Goal: Information Seeking & Learning: Learn about a topic

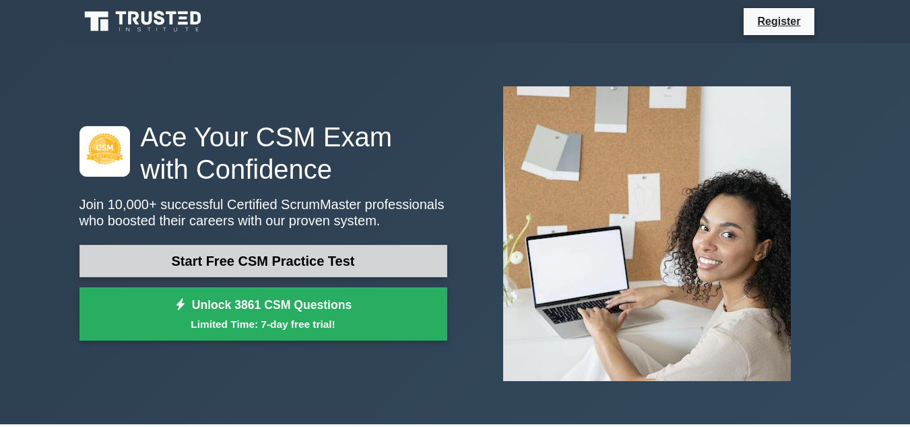
click at [249, 261] on link "Start Free CSM Practice Test" at bounding box center [264, 261] width 368 height 32
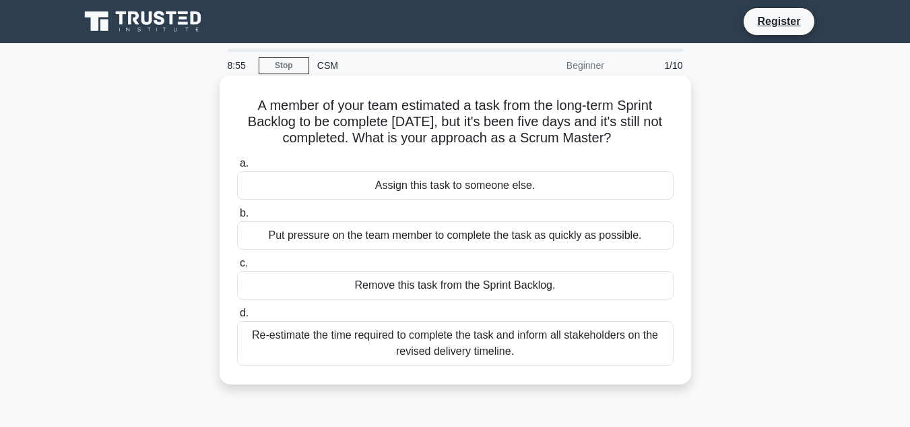
click at [327, 237] on div "Put pressure on the team member to complete the task as quickly as possible." at bounding box center [455, 235] width 437 height 28
click at [237, 218] on input "b. Put pressure on the team member to complete the task as quickly as possible." at bounding box center [237, 213] width 0 height 9
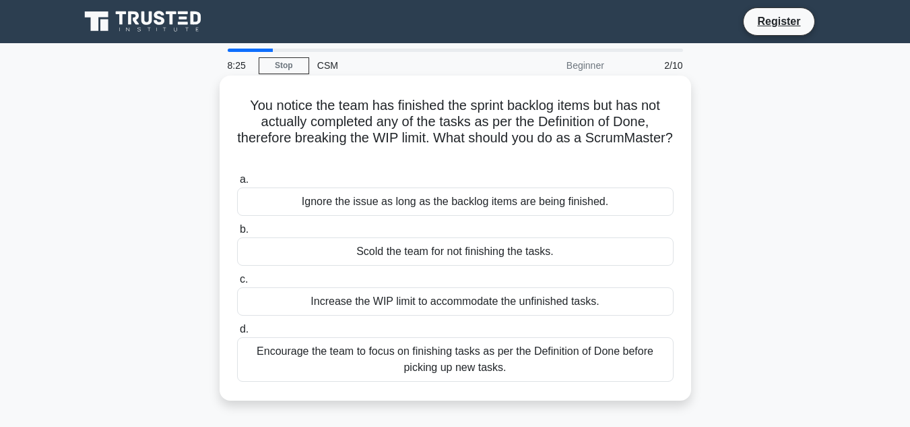
click at [429, 365] on div "Encourage the team to focus on finishing tasks as per the Definition of Done be…" at bounding box center [455, 359] width 437 height 44
click at [237, 334] on input "d. Encourage the team to focus on finishing tasks as per the Definition of Done…" at bounding box center [237, 329] width 0 height 9
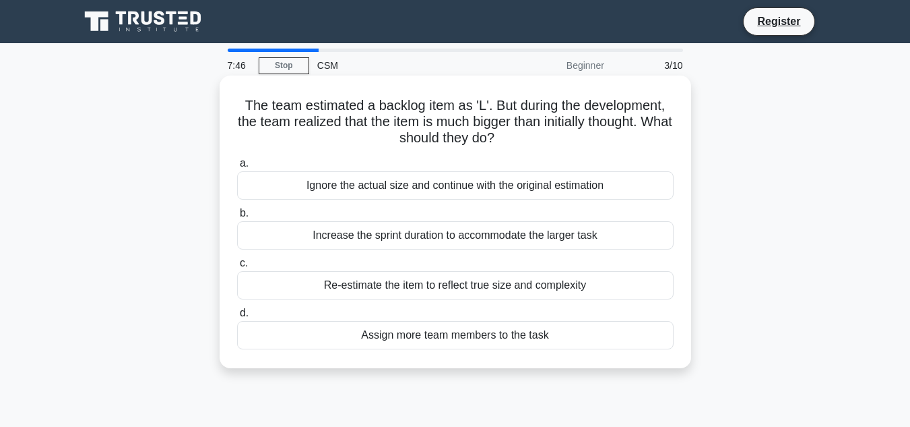
click at [404, 287] on div "Re-estimate the item to reflect true size and complexity" at bounding box center [455, 285] width 437 height 28
click at [237, 268] on input "c. Re-estimate the item to reflect true size and complexity" at bounding box center [237, 263] width 0 height 9
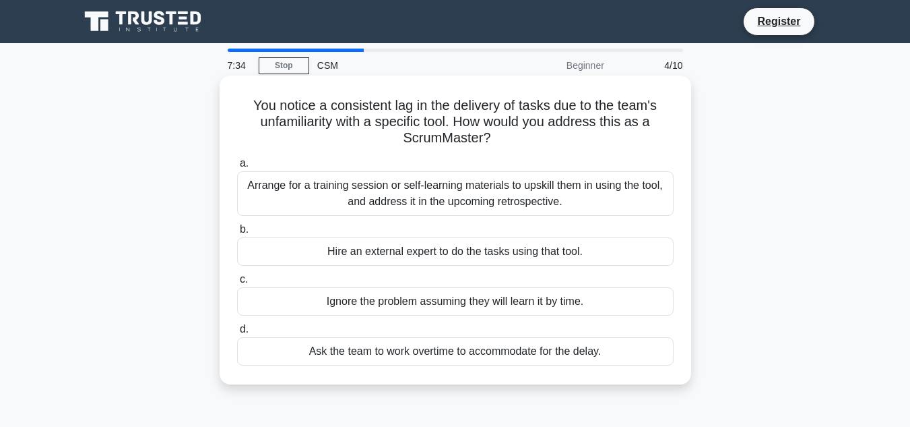
drag, startPoint x: 427, startPoint y: 104, endPoint x: 545, endPoint y: 137, distance: 123.1
click at [545, 137] on h5 "You notice a consistent lag in the delivery of tasks due to the team's unfamili…" at bounding box center [455, 122] width 439 height 50
click at [408, 188] on div "Arrange for a training session or self-learning materials to upskill them in us…" at bounding box center [455, 193] width 437 height 44
click at [237, 168] on input "a. Arrange for a training session or self-learning materials to upskill them in…" at bounding box center [237, 163] width 0 height 9
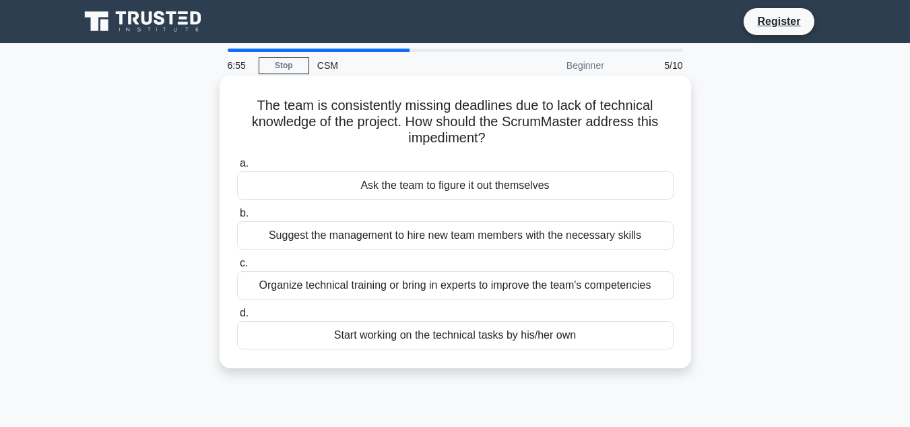
click at [354, 288] on div "Organize technical training or bring in experts to improve the team's competenc…" at bounding box center [455, 285] width 437 height 28
click at [237, 268] on input "c. Organize technical training or bring in experts to improve the team's compet…" at bounding box center [237, 263] width 0 height 9
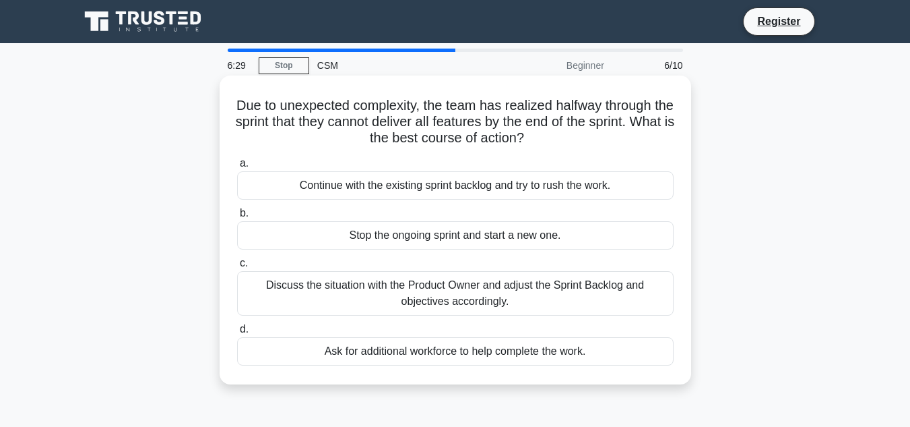
click at [376, 287] on div "Discuss the situation with the Product Owner and adjust the Sprint Backlog and …" at bounding box center [455, 293] width 437 height 44
click at [237, 268] on input "c. Discuss the situation with the Product Owner and adjust the Sprint Backlog a…" at bounding box center [237, 263] width 0 height 9
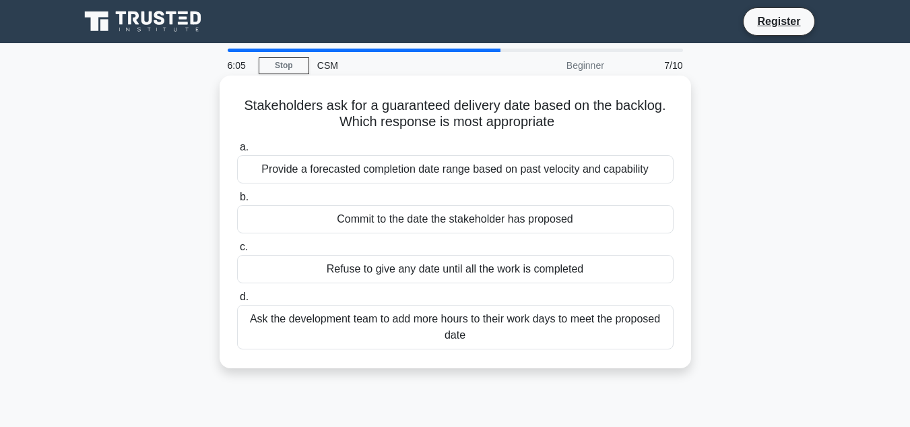
click at [387, 172] on div "Provide a forecasted completion date range based on past velocity and capability" at bounding box center [455, 169] width 437 height 28
click at [237, 152] on input "a. Provide a forecasted completion date range based on past velocity and capabi…" at bounding box center [237, 147] width 0 height 9
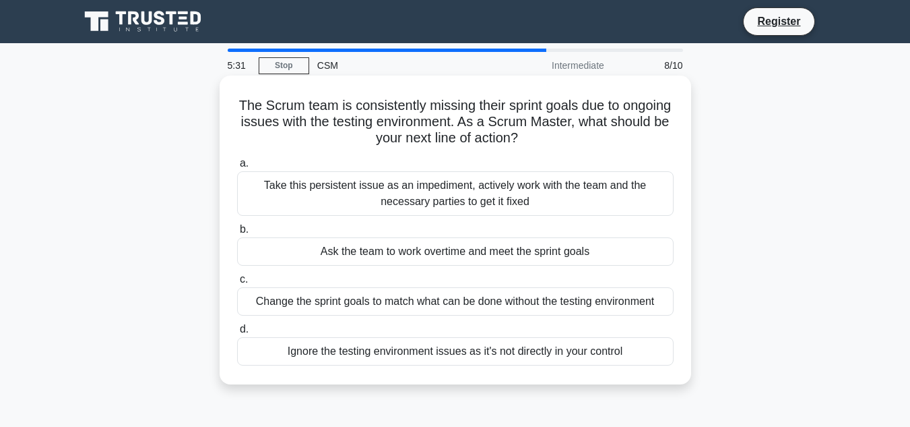
click at [445, 196] on div "Take this persistent issue as an impediment, actively work with the team and th…" at bounding box center [455, 193] width 437 height 44
click at [237, 168] on input "a. Take this persistent issue as an impediment, actively work with the team and…" at bounding box center [237, 163] width 0 height 9
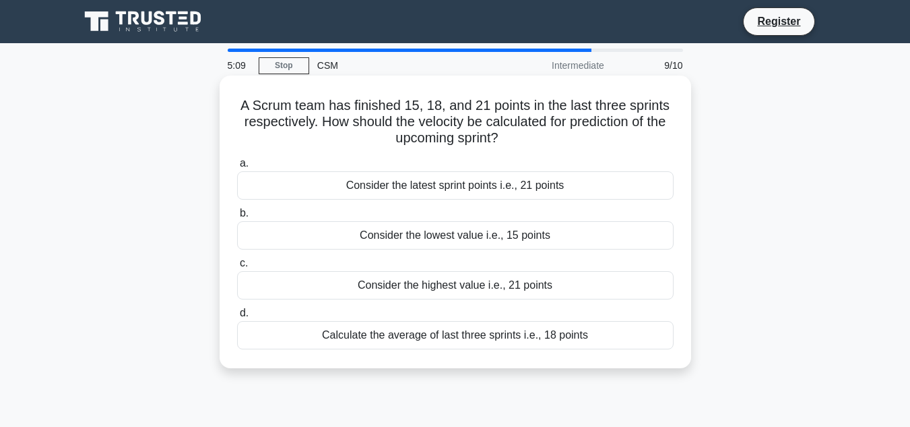
click at [447, 336] on div "Calculate the average of last three sprints i.e., 18 points" at bounding box center [455, 335] width 437 height 28
click at [237, 317] on input "d. Calculate the average of last three sprints i.e., 18 points" at bounding box center [237, 313] width 0 height 9
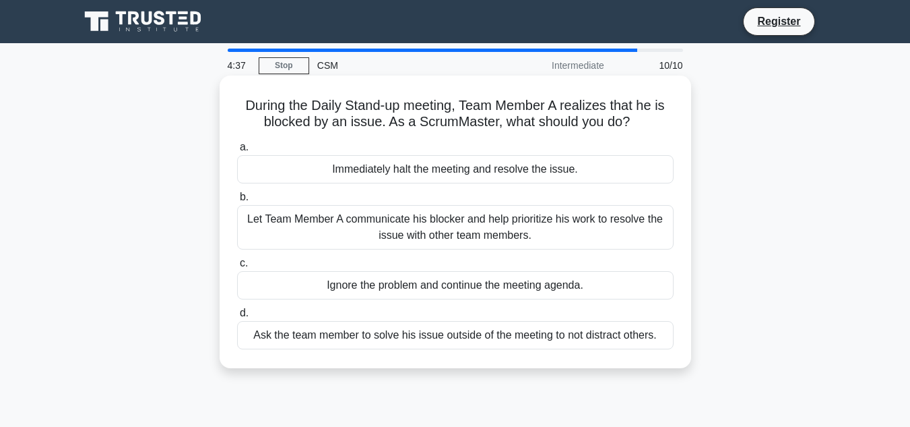
click at [407, 336] on div "Ask the team member to solve his issue outside of the meeting to not distract o…" at bounding box center [455, 335] width 437 height 28
click at [237, 317] on input "d. Ask the team member to solve his issue outside of the meeting to not distrac…" at bounding box center [237, 313] width 0 height 9
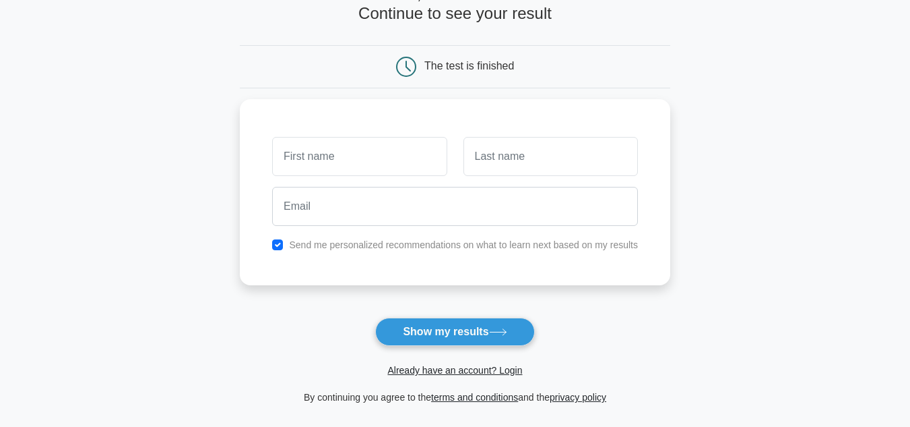
scroll to position [92, 0]
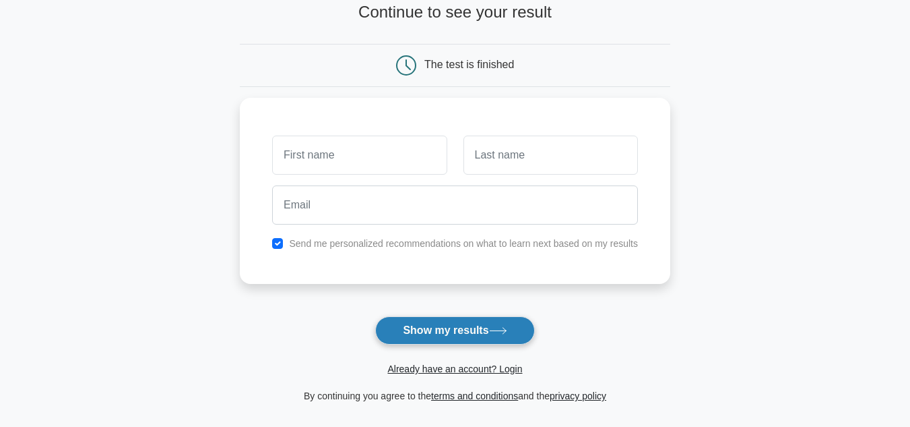
click at [426, 336] on button "Show my results" at bounding box center [454, 330] width 159 height 28
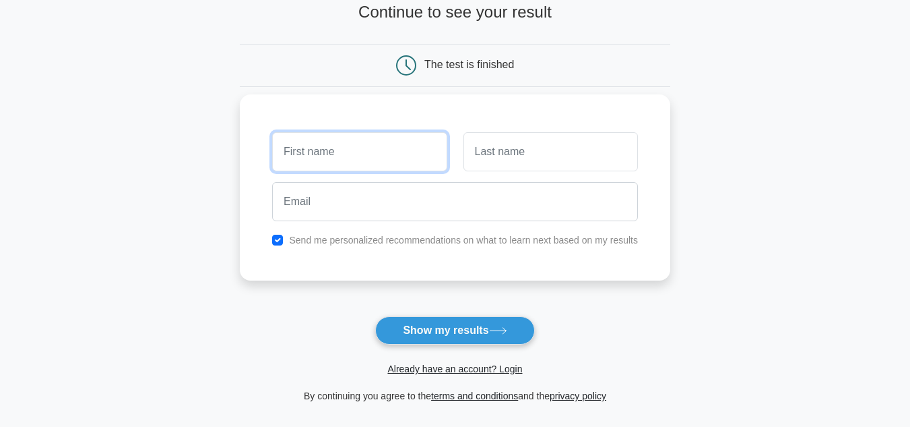
click at [338, 156] on input "text" at bounding box center [359, 151] width 175 height 39
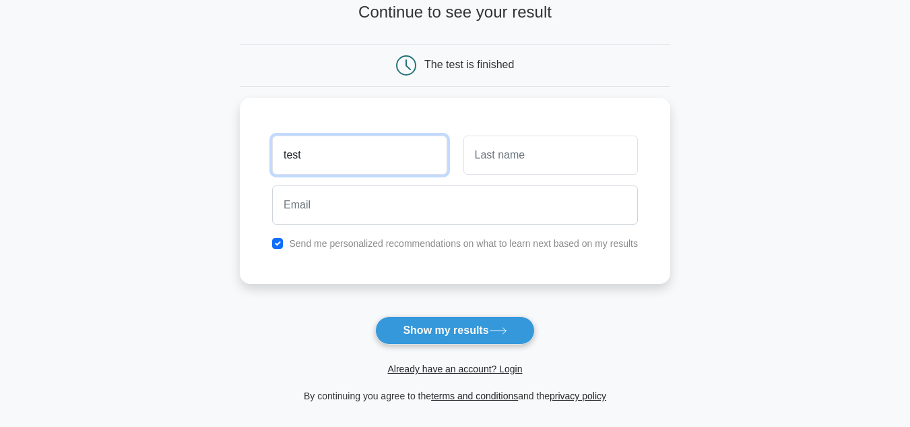
drag, startPoint x: 346, startPoint y: 157, endPoint x: 165, endPoint y: 149, distance: 181.5
click at [165, 149] on main "Wait, there is more! Continue to see your result The test is finished test" at bounding box center [455, 193] width 910 height 485
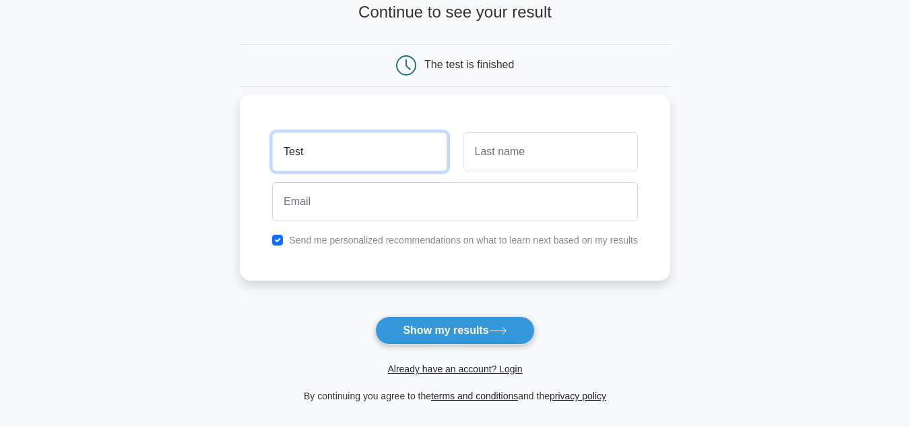
type input "Test"
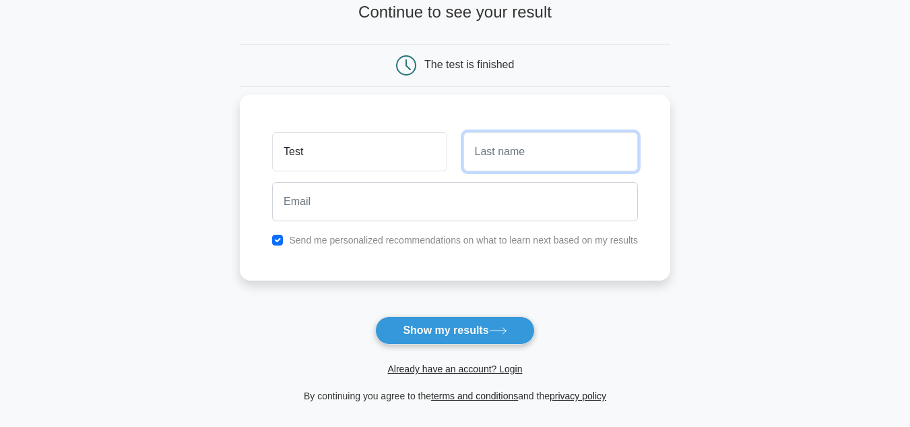
click at [563, 157] on input "text" at bounding box center [551, 151] width 175 height 39
type input "Test"
click at [274, 239] on input "checkbox" at bounding box center [277, 240] width 11 height 11
checkbox input "false"
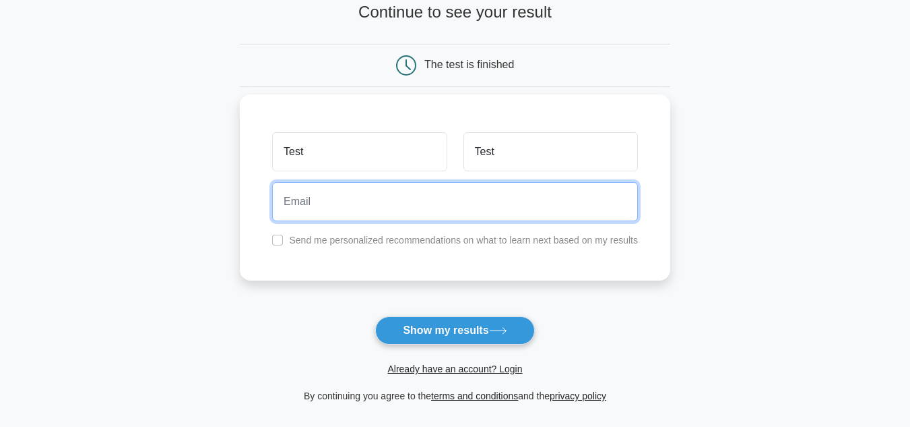
click at [312, 215] on input "email" at bounding box center [455, 201] width 366 height 39
type input "testingprices@gmail.com"
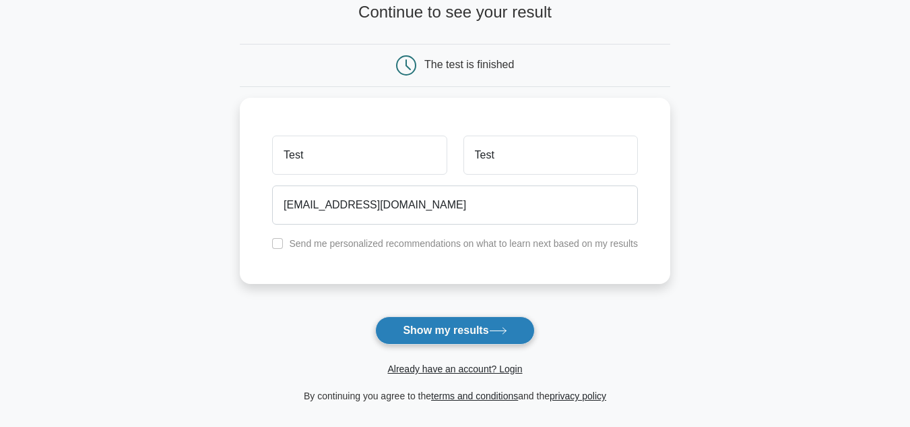
click at [443, 334] on button "Show my results" at bounding box center [454, 330] width 159 height 28
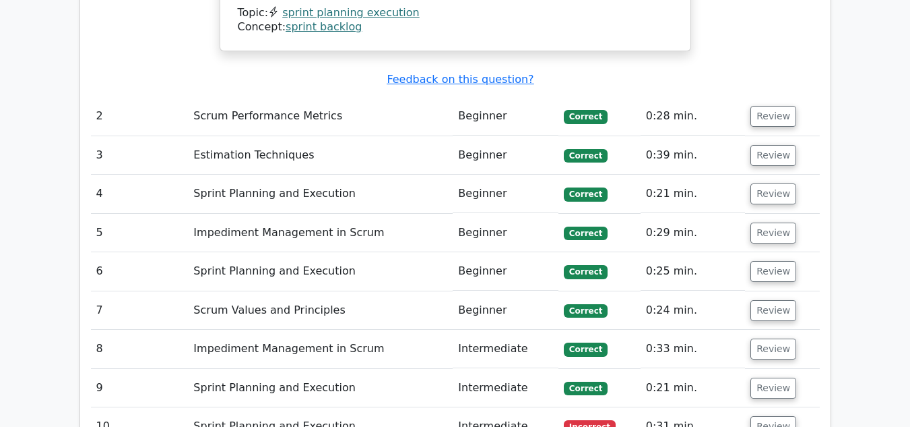
scroll to position [1629, 0]
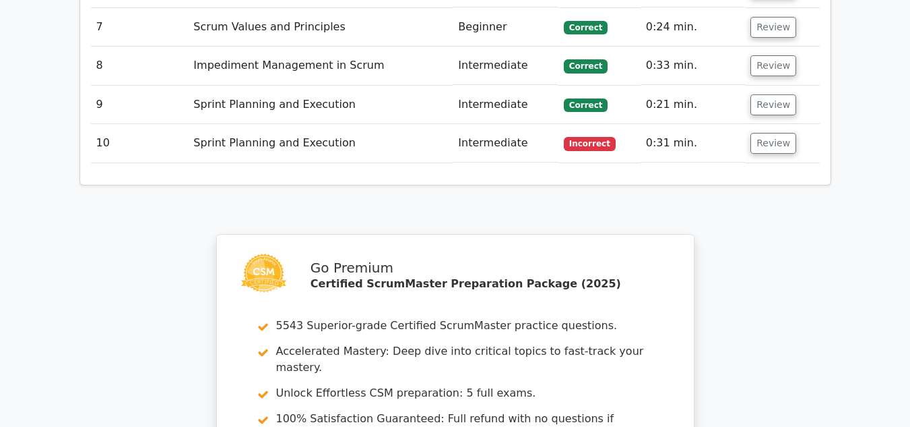
scroll to position [1812, 0]
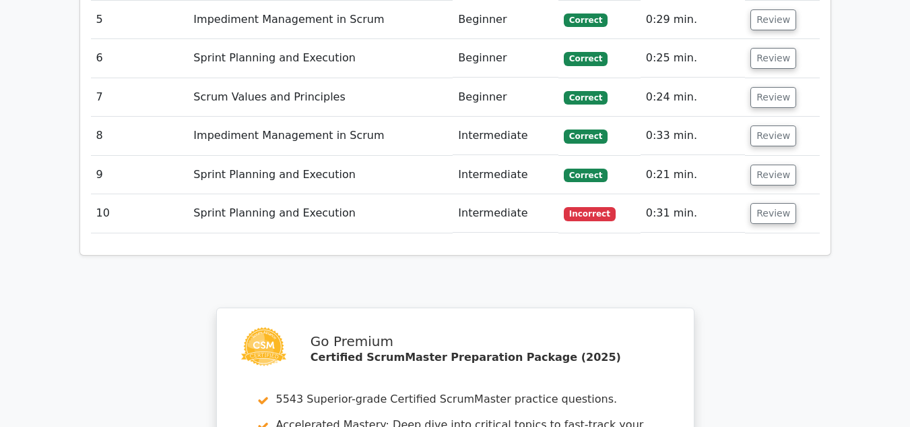
click at [303, 194] on td "Sprint Planning and Execution" at bounding box center [320, 213] width 265 height 38
click at [751, 203] on button "Review" at bounding box center [774, 213] width 46 height 21
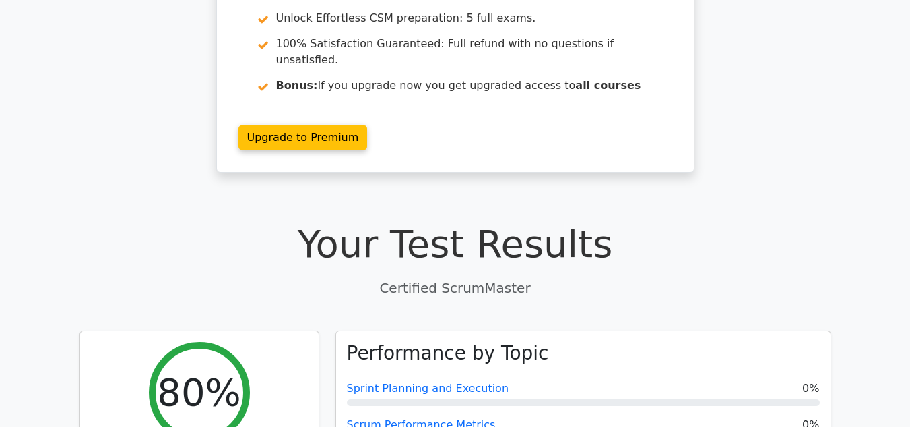
scroll to position [0, 0]
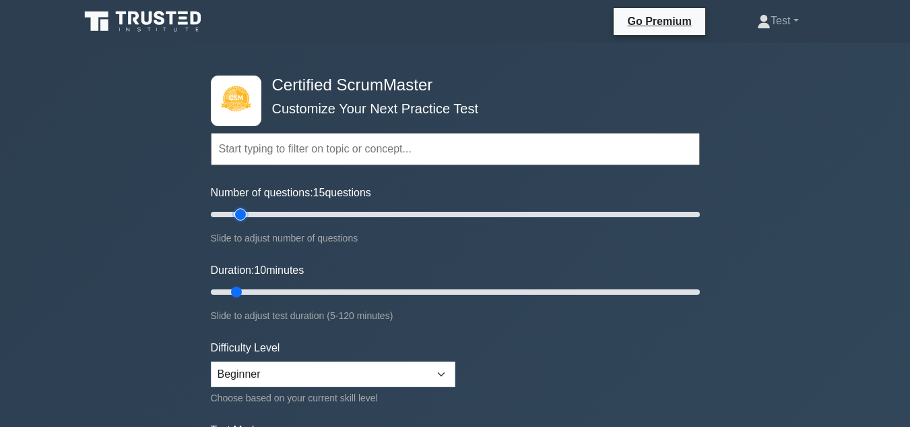
type input "10"
drag, startPoint x: 229, startPoint y: 214, endPoint x: 228, endPoint y: 202, distance: 11.5
click at [228, 206] on input "Number of questions: 10 questions" at bounding box center [455, 214] width 489 height 16
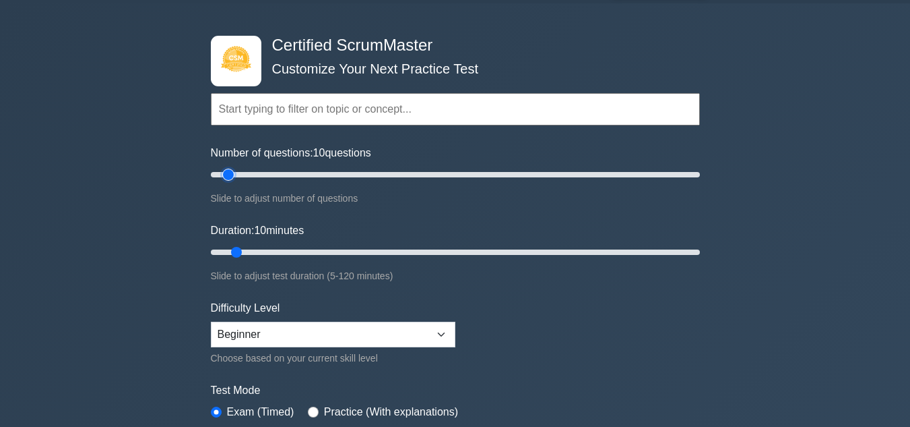
scroll to position [79, 0]
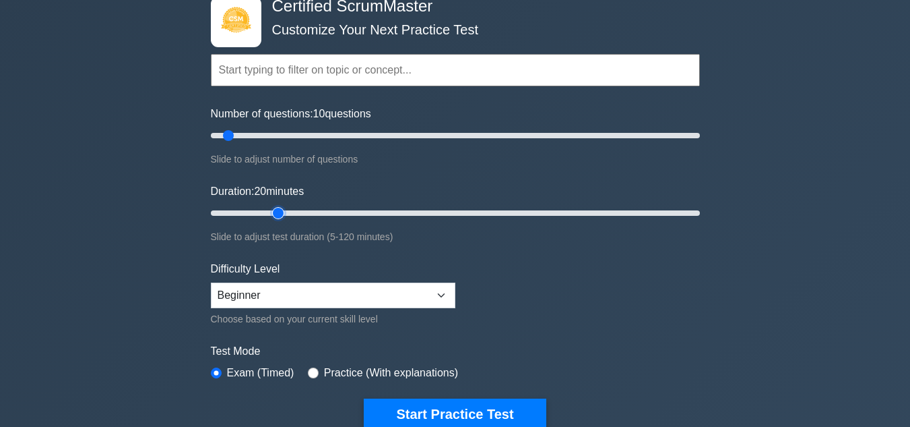
drag, startPoint x: 236, startPoint y: 210, endPoint x: 281, endPoint y: 210, distance: 45.2
type input "20"
click at [281, 210] on input "Duration: 20 minutes" at bounding box center [455, 213] width 489 height 16
click at [253, 293] on select "Beginner Intermediate Expert" at bounding box center [333, 295] width 245 height 26
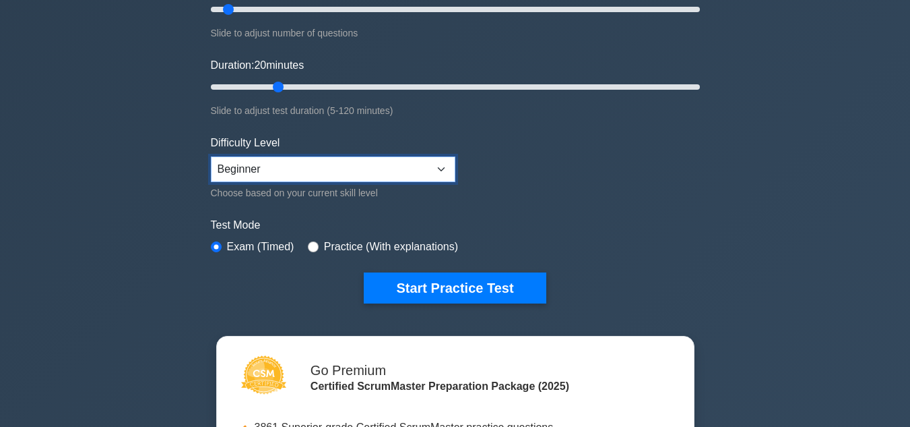
scroll to position [284, 0]
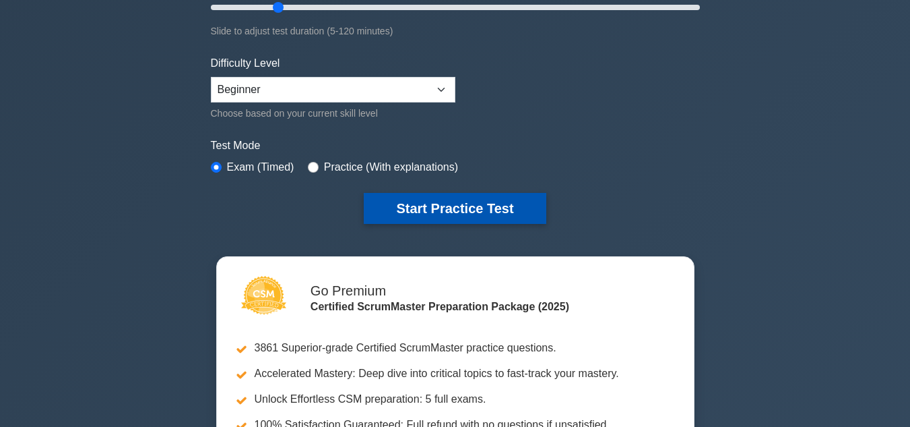
click at [456, 202] on button "Start Practice Test" at bounding box center [455, 208] width 182 height 31
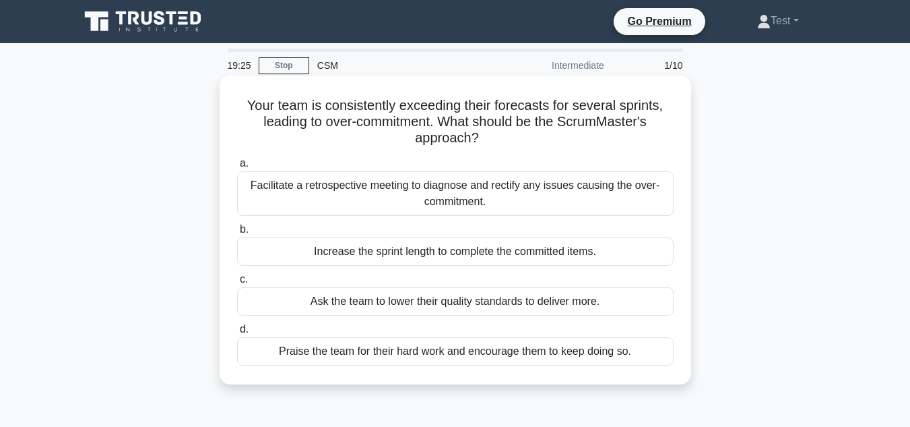
drag, startPoint x: 239, startPoint y: 109, endPoint x: 506, endPoint y: 142, distance: 269.6
click at [506, 142] on h5 "Your team is consistently exceeding their forecasts for several sprints, leadin…" at bounding box center [455, 122] width 439 height 50
drag, startPoint x: 394, startPoint y: 190, endPoint x: 366, endPoint y: 195, distance: 28.0
click at [366, 195] on div "Facilitate a retrospective meeting to diagnose and rectify any issues causing t…" at bounding box center [455, 193] width 437 height 44
click at [237, 168] on input "a. Facilitate a retrospective meeting to diagnose and rectify any issues causin…" at bounding box center [237, 163] width 0 height 9
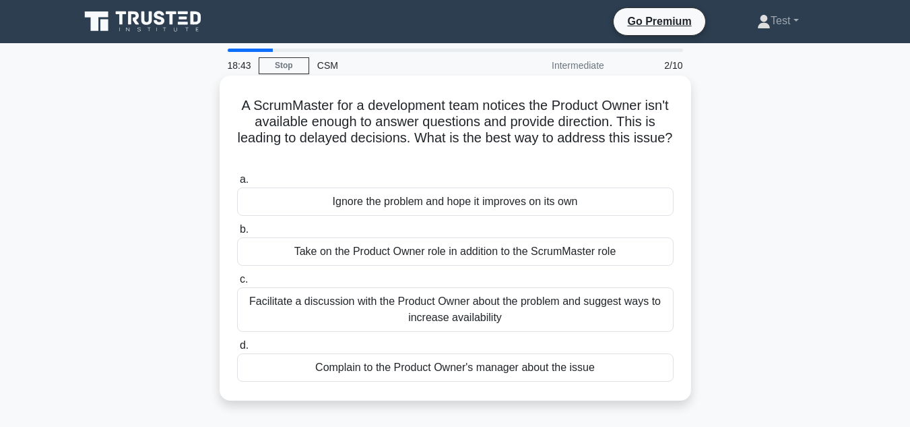
click at [371, 305] on div "Facilitate a discussion with the Product Owner about the problem and suggest wa…" at bounding box center [455, 309] width 437 height 44
click at [237, 284] on input "c. Facilitate a discussion with the Product Owner about the problem and suggest…" at bounding box center [237, 279] width 0 height 9
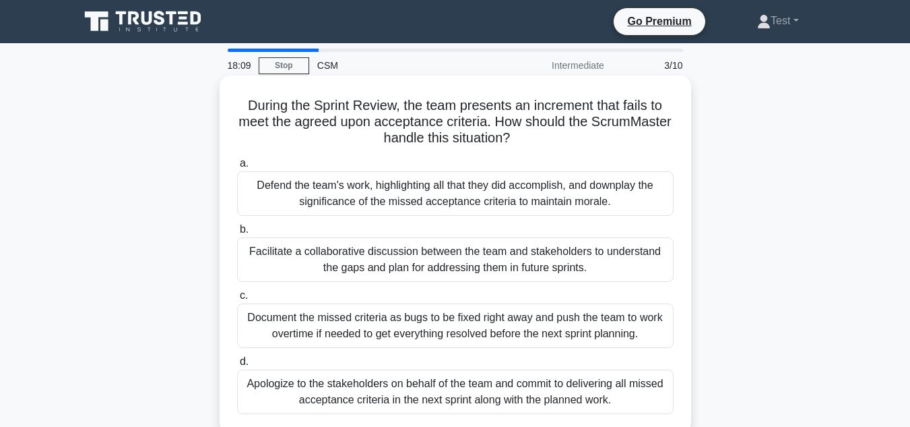
click at [441, 268] on div "Facilitate a collaborative discussion between the team and stakeholders to unde…" at bounding box center [455, 259] width 437 height 44
click at [237, 234] on input "b. Facilitate a collaborative discussion between the team and stakeholders to u…" at bounding box center [237, 229] width 0 height 9
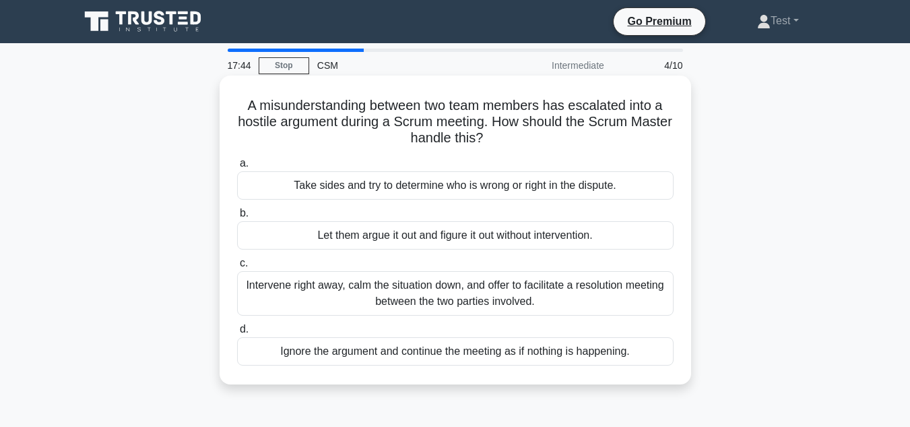
click at [528, 295] on div "Intervene right away, calm the situation down, and offer to facilitate a resolu…" at bounding box center [455, 293] width 437 height 44
click at [237, 268] on input "c. Intervene right away, calm the situation down, and offer to facilitate a res…" at bounding box center [237, 263] width 0 height 9
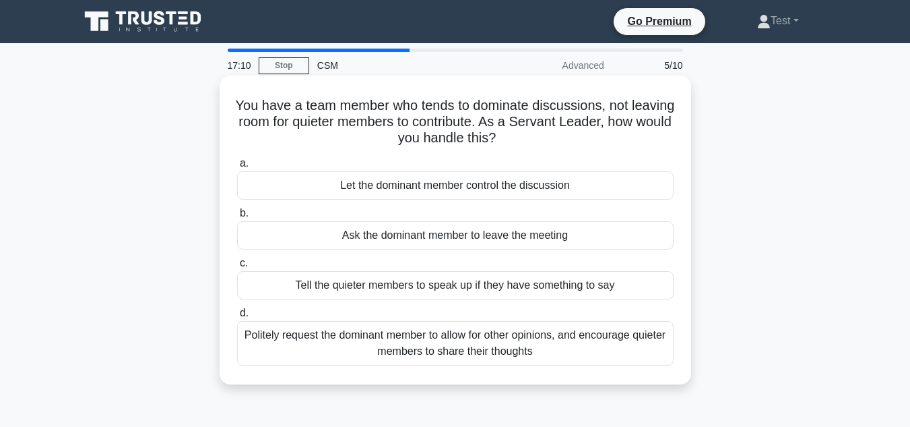
click at [433, 345] on div "Politely request the dominant member to allow for other opinions, and encourage…" at bounding box center [455, 343] width 437 height 44
click at [237, 317] on input "d. Politely request the dominant member to allow for other opinions, and encour…" at bounding box center [237, 313] width 0 height 9
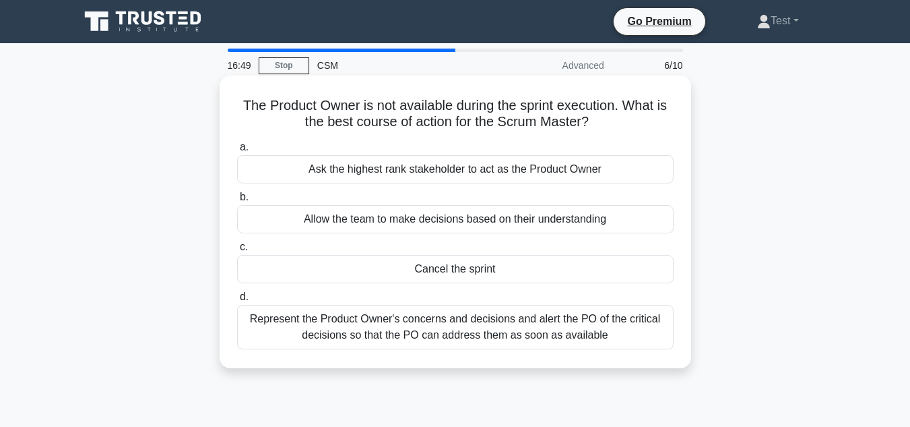
click at [425, 166] on div "Ask the highest rank stakeholder to act as the Product Owner" at bounding box center [455, 169] width 437 height 28
click at [237, 152] on input "a. Ask the highest rank stakeholder to act as the Product Owner" at bounding box center [237, 147] width 0 height 9
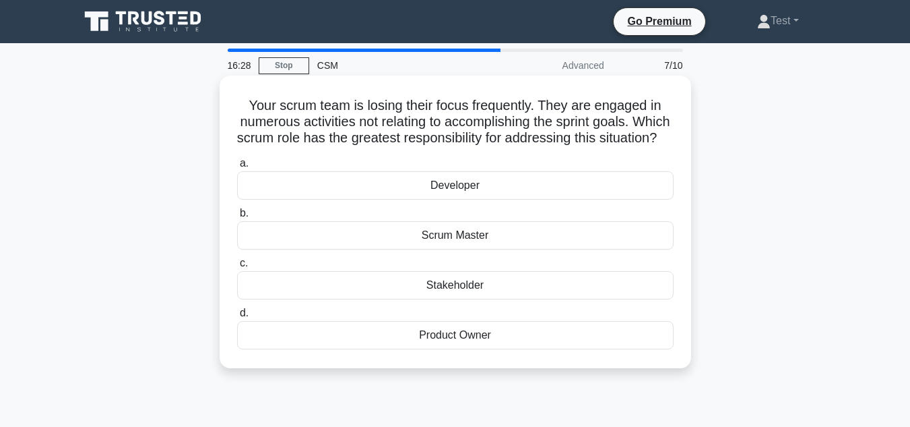
click at [465, 249] on div "Scrum Master" at bounding box center [455, 235] width 437 height 28
click at [237, 218] on input "b. Scrum Master" at bounding box center [237, 213] width 0 height 9
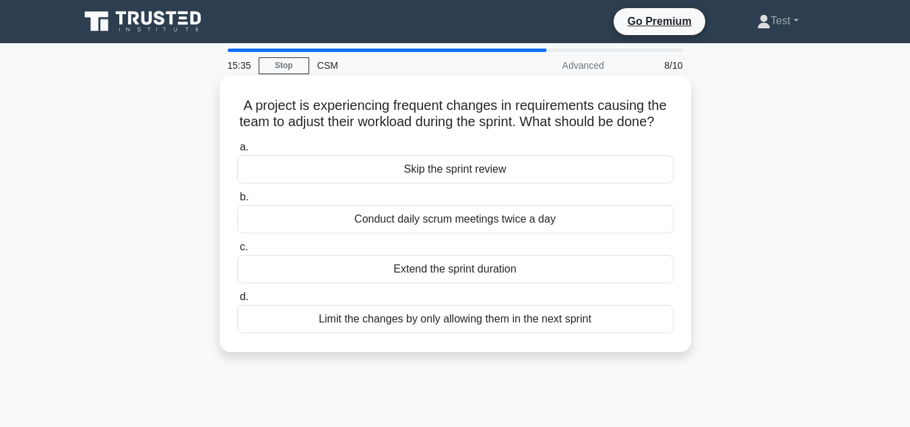
click at [443, 333] on div "Limit the changes by only allowing them in the next sprint" at bounding box center [455, 319] width 437 height 28
click at [237, 301] on input "d. Limit the changes by only allowing them in the next sprint" at bounding box center [237, 296] width 0 height 9
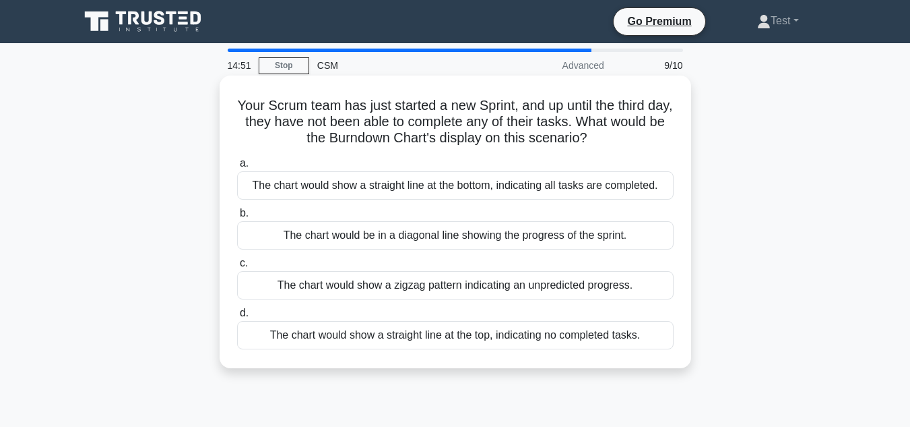
drag, startPoint x: 340, startPoint y: 96, endPoint x: 643, endPoint y: 133, distance: 304.9
click at [643, 133] on h5 "Your Scrum team has just started a new Sprint, and up until the third day, they…" at bounding box center [455, 122] width 439 height 50
click at [379, 284] on div "The chart would show a zigzag pattern indicating an unpredicted progress." at bounding box center [455, 285] width 437 height 28
click at [237, 268] on input "c. The chart would show a zigzag pattern indicating an unpredicted progress." at bounding box center [237, 263] width 0 height 9
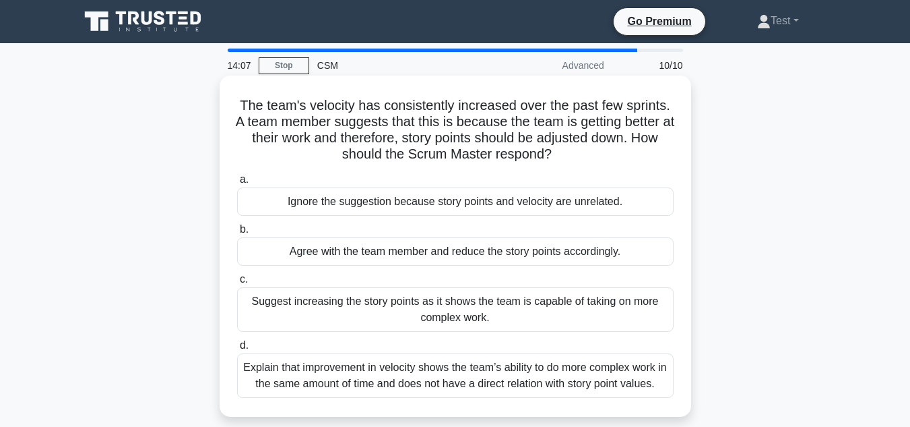
click at [399, 307] on div "Suggest increasing the story points as it shows the team is capable of taking o…" at bounding box center [455, 309] width 437 height 44
click at [237, 284] on input "c. Suggest increasing the story points as it shows the team is capable of takin…" at bounding box center [237, 279] width 0 height 9
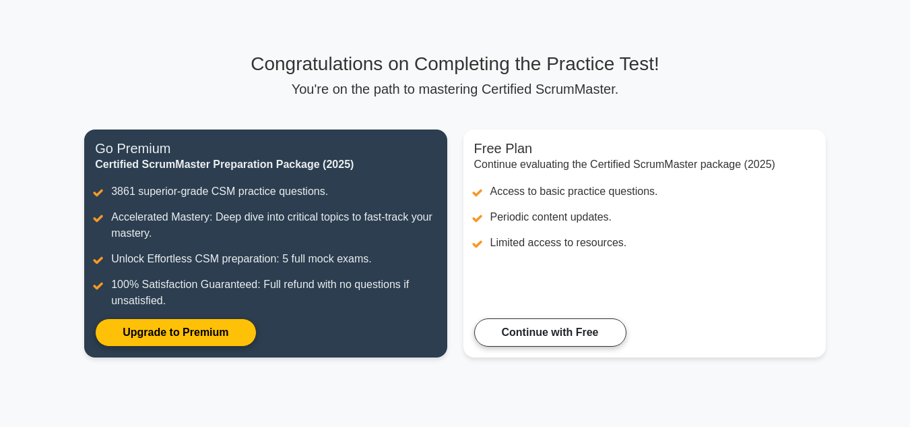
scroll to position [52, 0]
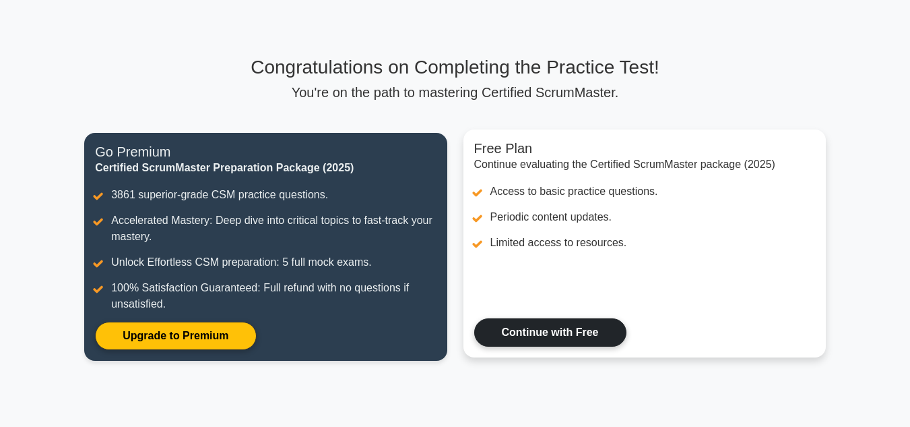
click at [554, 321] on link "Continue with Free" at bounding box center [550, 332] width 152 height 28
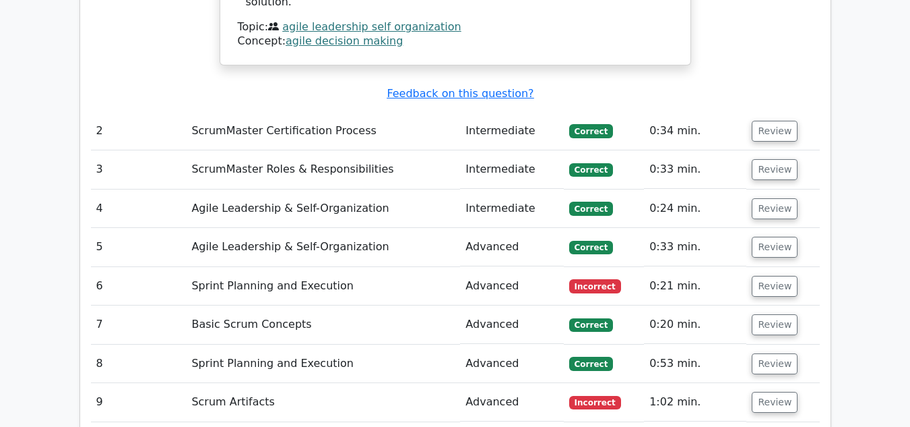
scroll to position [1626, 0]
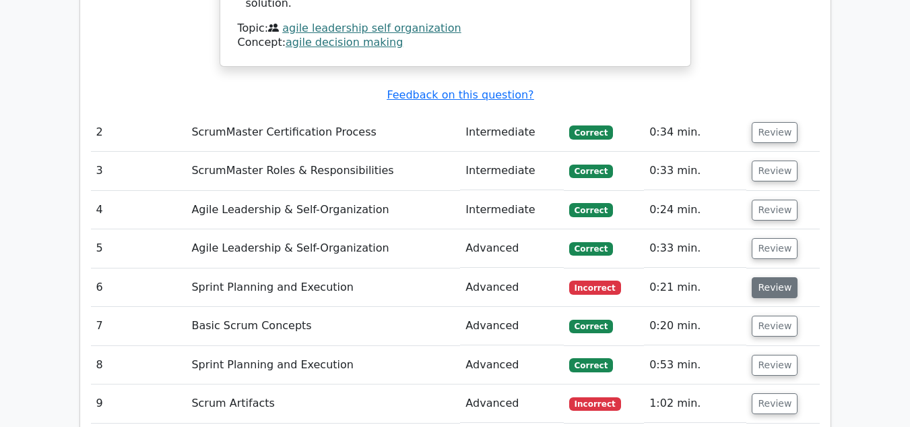
click at [766, 277] on button "Review" at bounding box center [775, 287] width 46 height 21
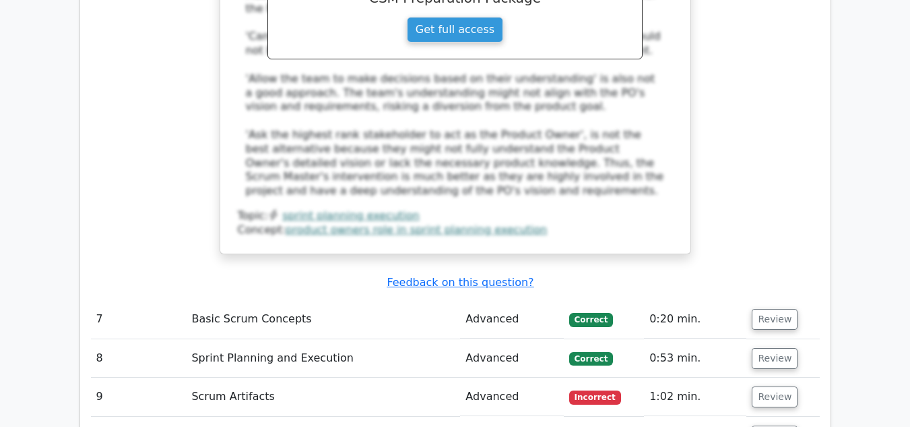
scroll to position [2316, 0]
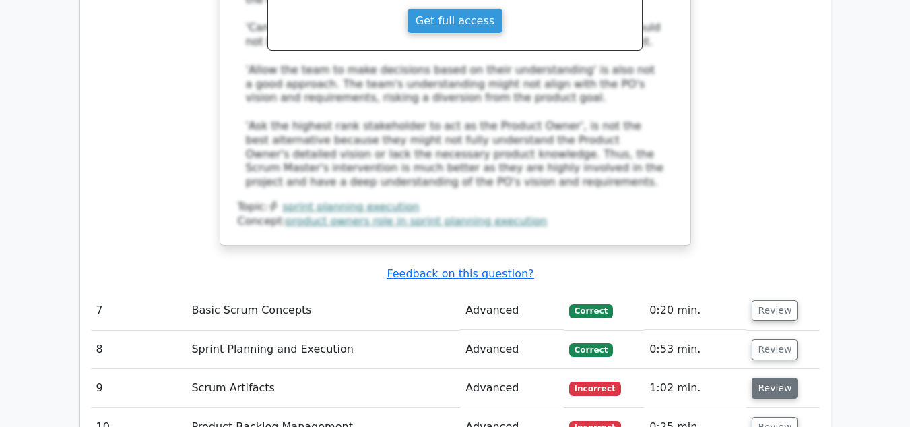
click at [770, 377] on button "Review" at bounding box center [775, 387] width 46 height 21
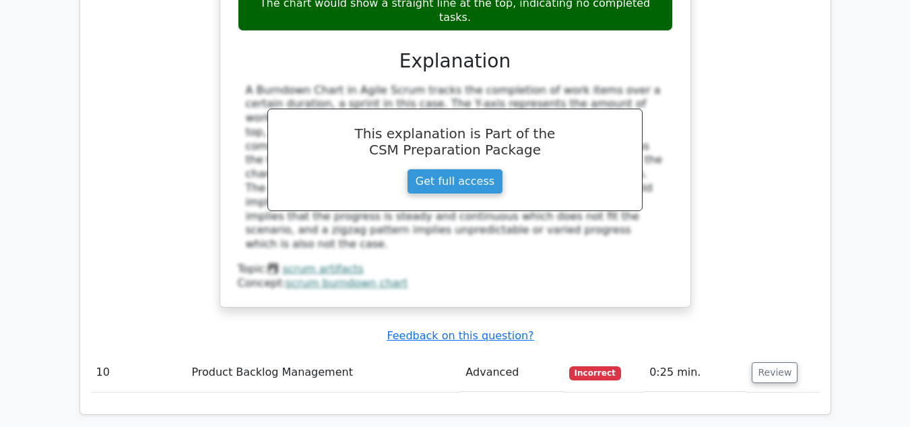
scroll to position [3018, 0]
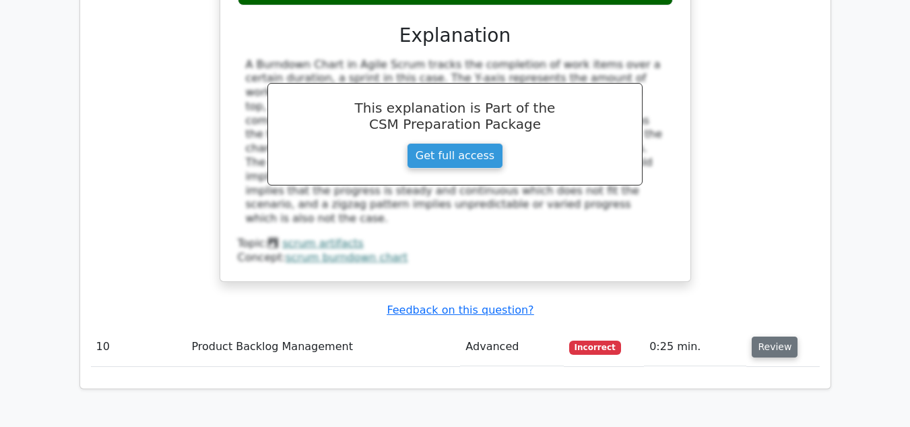
click at [760, 336] on button "Review" at bounding box center [775, 346] width 46 height 21
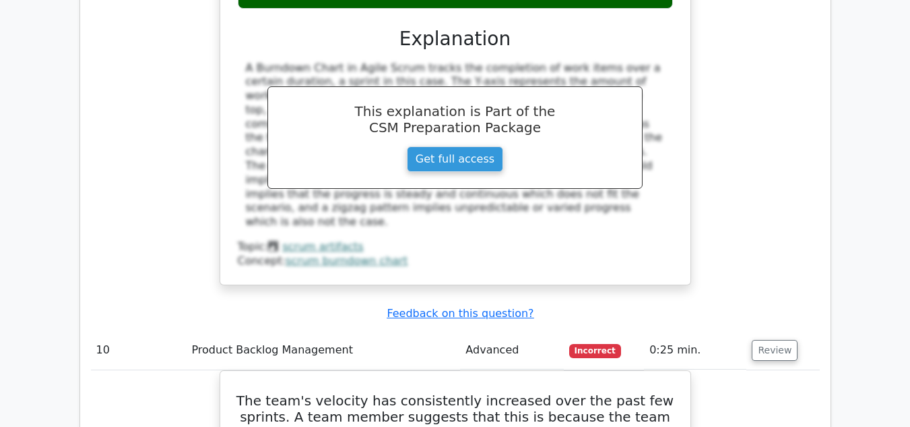
scroll to position [3199, 0]
